Goal: Information Seeking & Learning: Learn about a topic

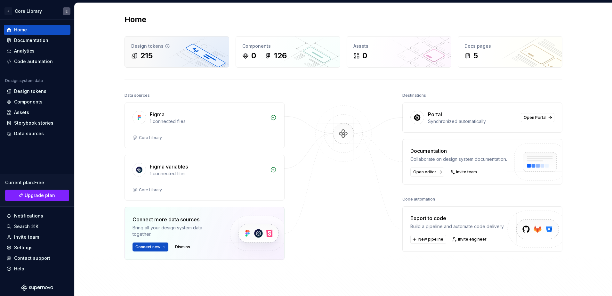
click at [140, 51] on div "215" at bounding box center [146, 56] width 12 height 10
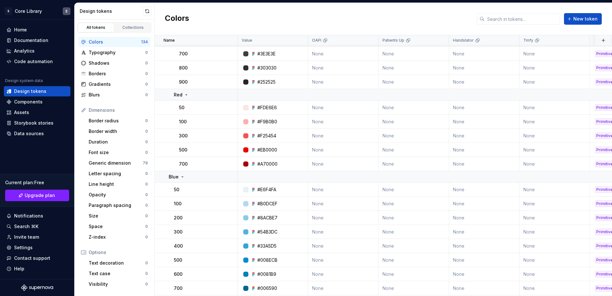
scroll to position [320, 0]
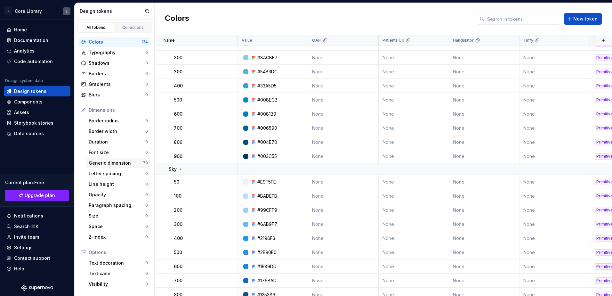
click at [96, 163] on div "Generic dimension" at bounding box center [116, 163] width 54 height 6
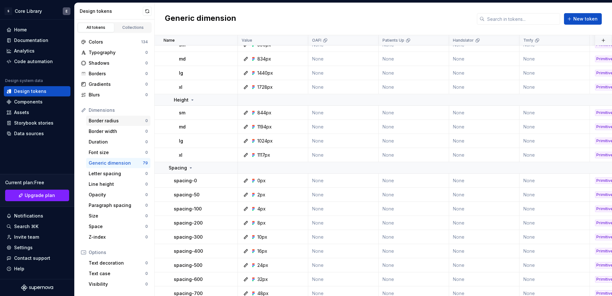
scroll to position [55, 0]
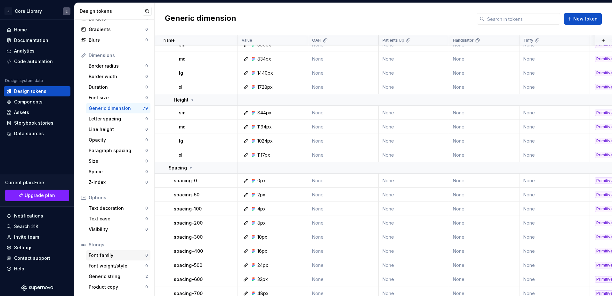
click at [112, 256] on div "Font family" at bounding box center [117, 255] width 57 height 6
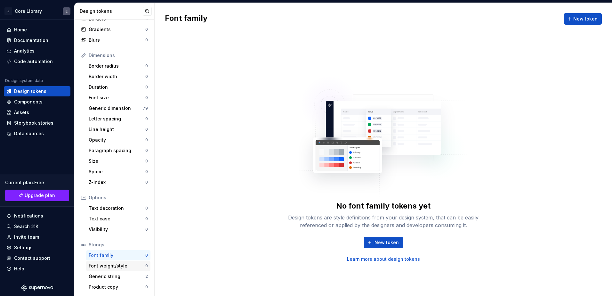
click at [103, 269] on div "Font weight/style 0" at bounding box center [118, 265] width 64 height 10
click at [112, 276] on div "Generic string" at bounding box center [117, 276] width 57 height 6
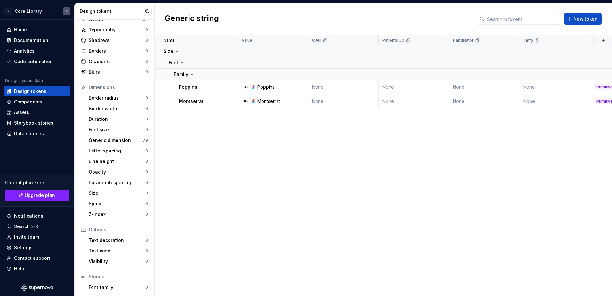
scroll to position [55, 0]
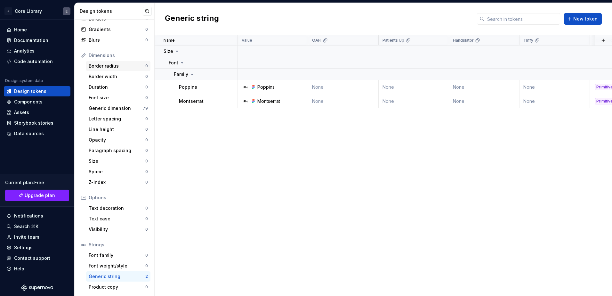
click at [126, 67] on div "Border radius" at bounding box center [117, 66] width 57 height 6
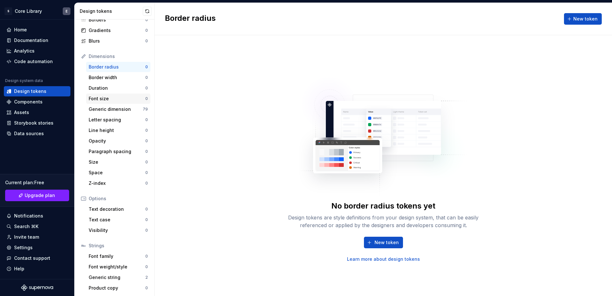
scroll to position [55, 0]
click at [114, 106] on div "Generic dimension" at bounding box center [116, 108] width 54 height 6
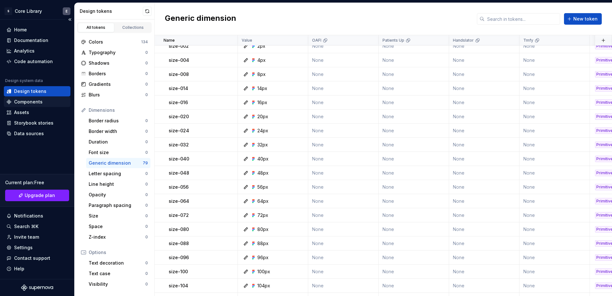
click at [29, 104] on div "Components" at bounding box center [28, 102] width 28 height 6
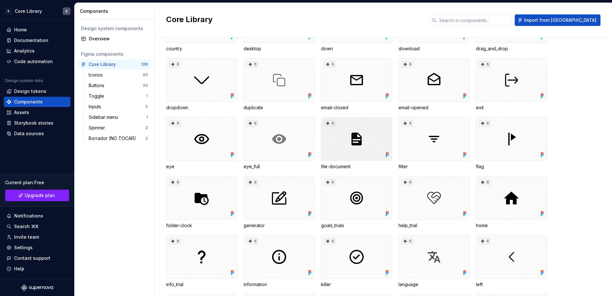
scroll to position [192, 0]
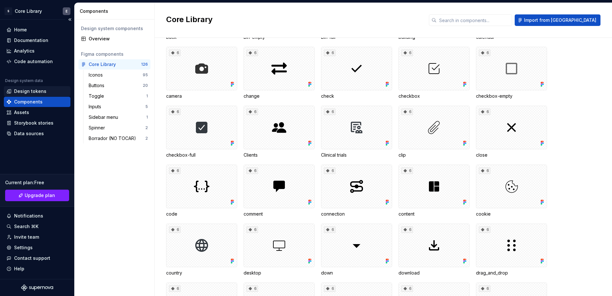
click at [28, 89] on div "Design tokens" at bounding box center [30, 91] width 32 height 6
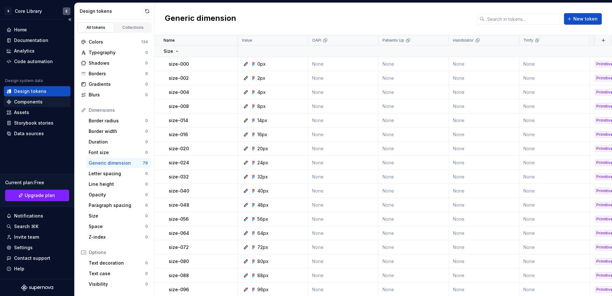
click at [30, 101] on div "Components" at bounding box center [28, 102] width 28 height 6
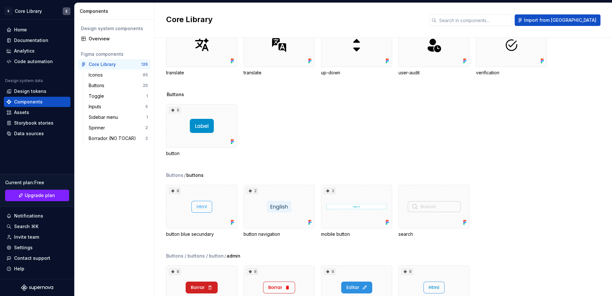
scroll to position [1248, 0]
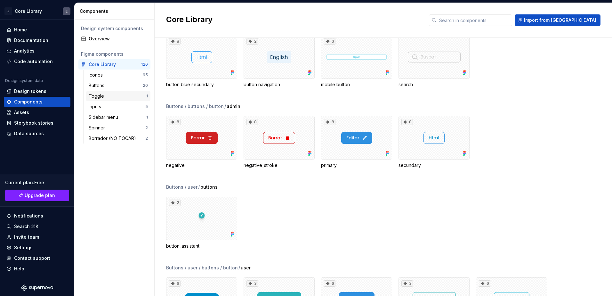
click at [99, 95] on div "Toggle" at bounding box center [98, 96] width 18 height 6
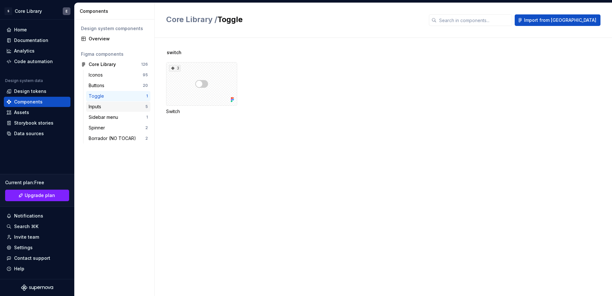
click at [97, 105] on div "Inputs" at bounding box center [96, 106] width 15 height 6
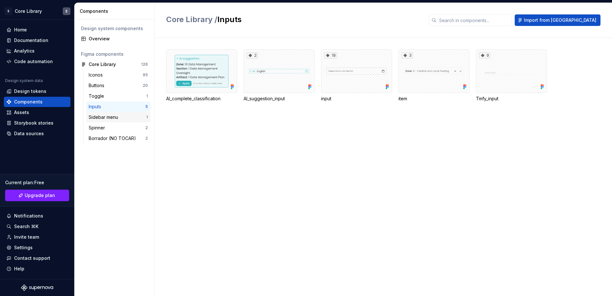
click at [96, 115] on div "Sidebar menu" at bounding box center [105, 117] width 32 height 6
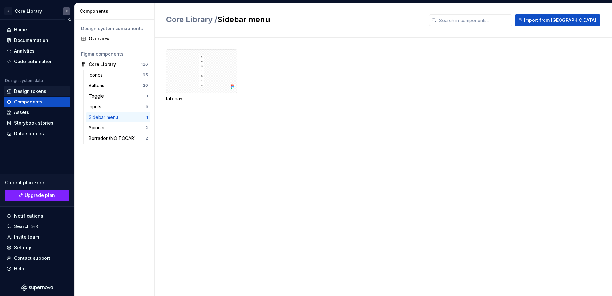
click at [41, 90] on div "Design tokens" at bounding box center [30, 91] width 32 height 6
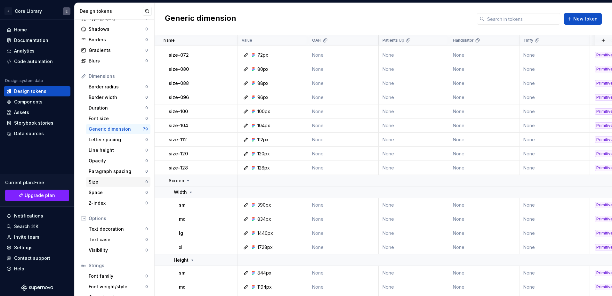
scroll to position [55, 0]
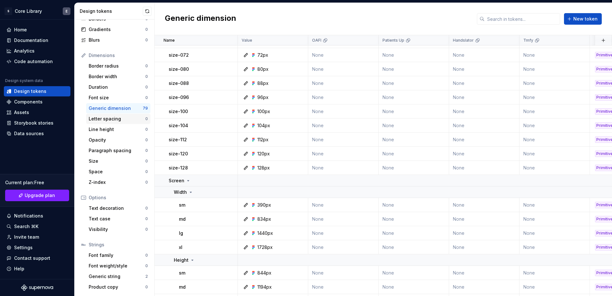
click at [118, 117] on div "Letter spacing" at bounding box center [117, 118] width 57 height 6
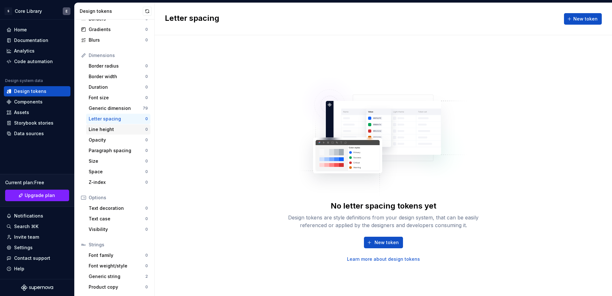
click at [96, 127] on div "Line height" at bounding box center [117, 129] width 57 height 6
click at [114, 139] on div "Opacity" at bounding box center [117, 140] width 57 height 6
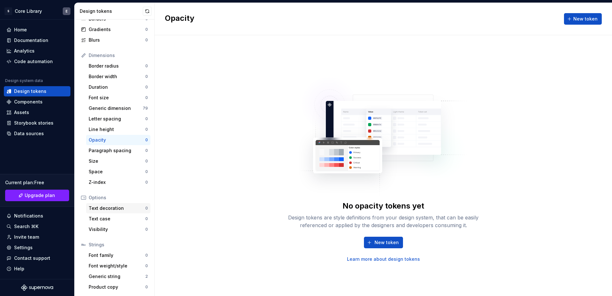
click at [113, 208] on div "Text decoration" at bounding box center [117, 208] width 57 height 6
click at [124, 254] on div "Font family" at bounding box center [117, 255] width 57 height 6
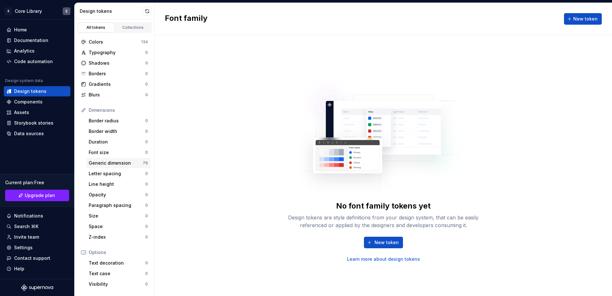
click at [102, 163] on div "Generic dimension" at bounding box center [116, 163] width 54 height 6
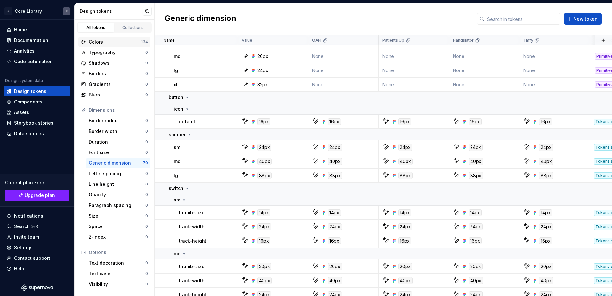
click at [119, 39] on div "Colors" at bounding box center [115, 42] width 52 height 6
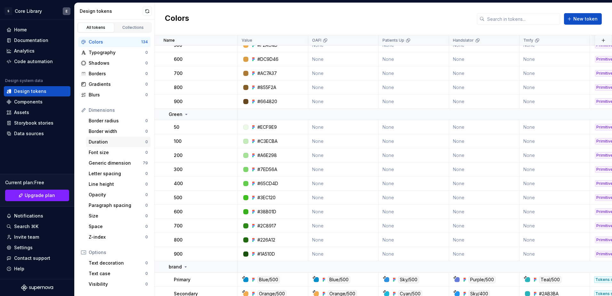
scroll to position [1216, 0]
